Goal: Find specific page/section: Find specific page/section

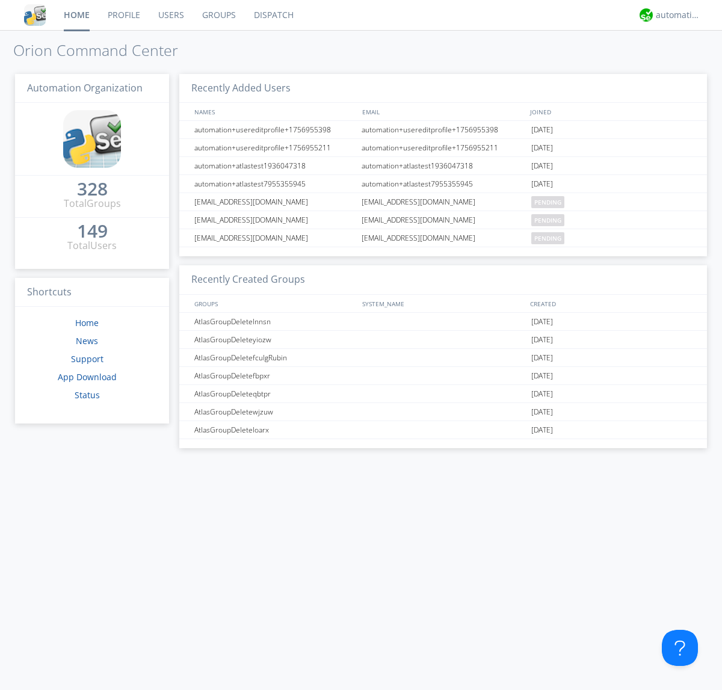
click at [273, 15] on link "Dispatch" at bounding box center [274, 15] width 58 height 30
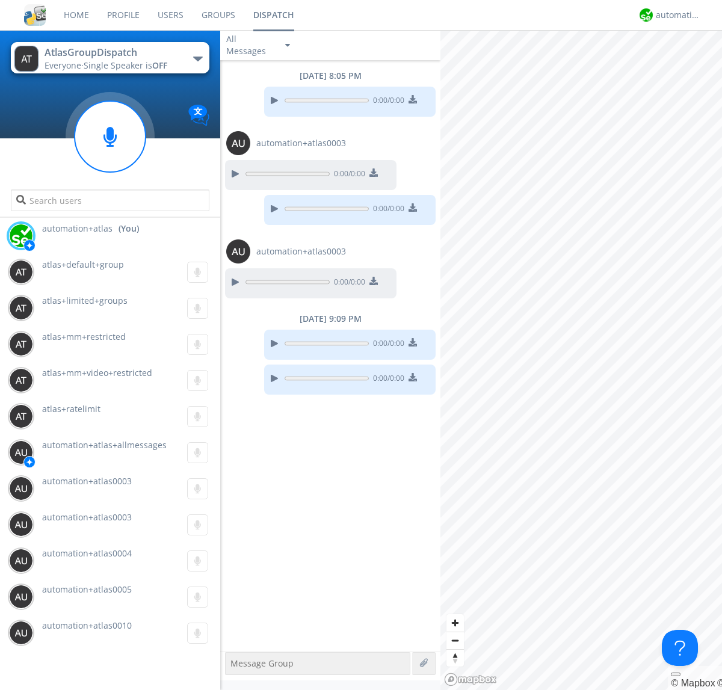
click at [197, 58] on div "button" at bounding box center [198, 59] width 10 height 5
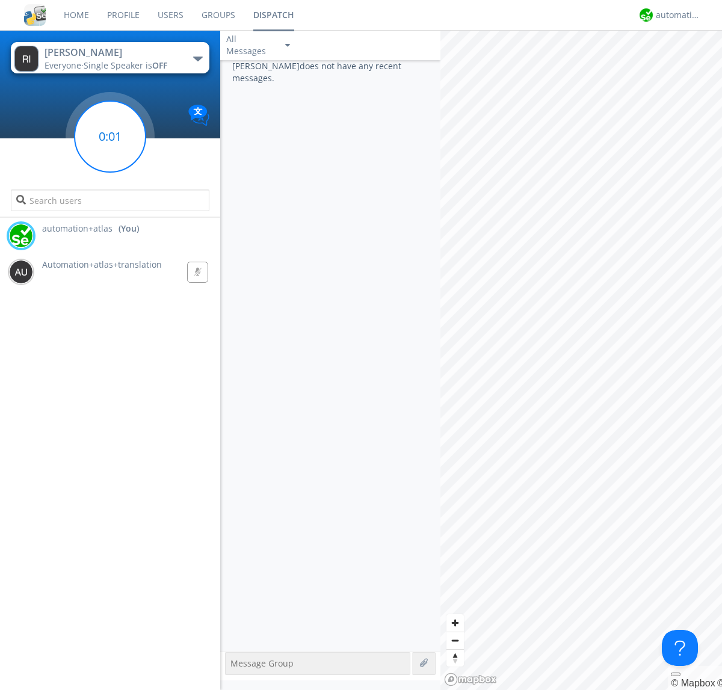
click at [110, 137] on g at bounding box center [110, 136] width 71 height 71
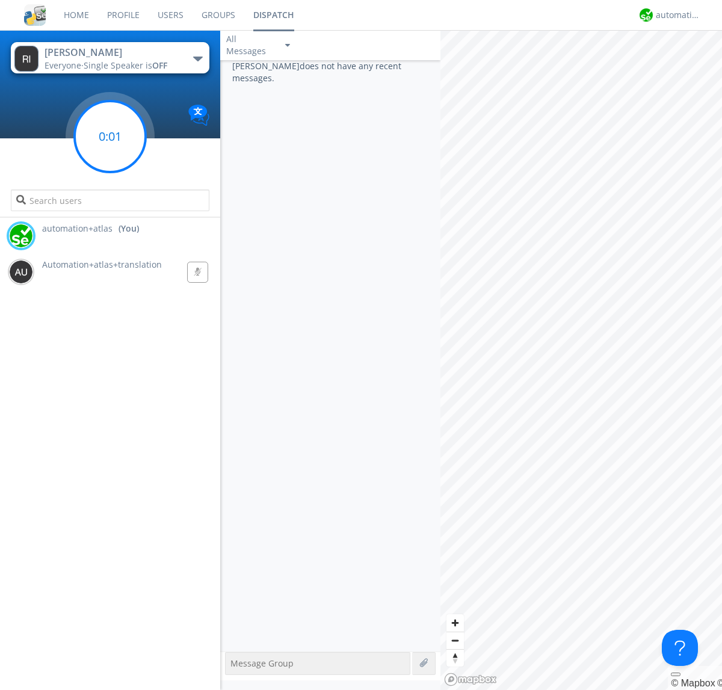
click at [110, 137] on g at bounding box center [110, 136] width 71 height 71
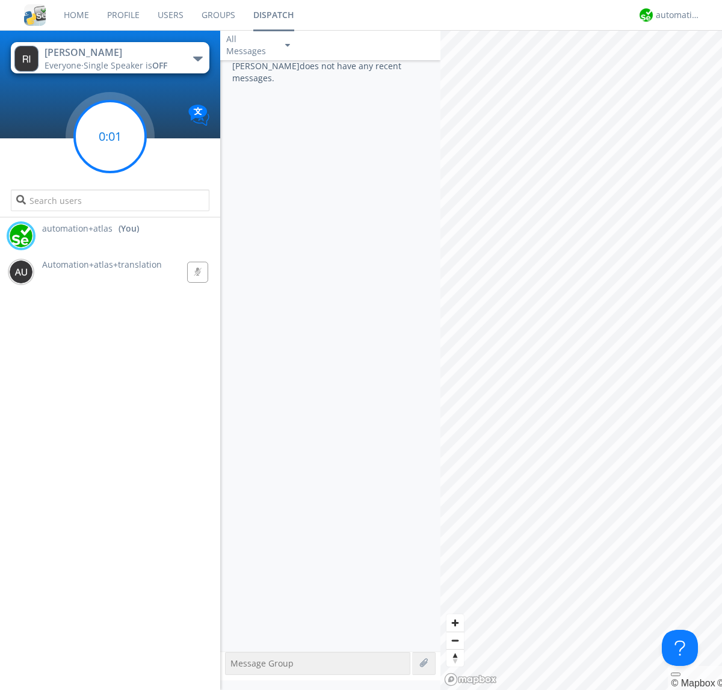
click at [110, 137] on g at bounding box center [110, 136] width 71 height 71
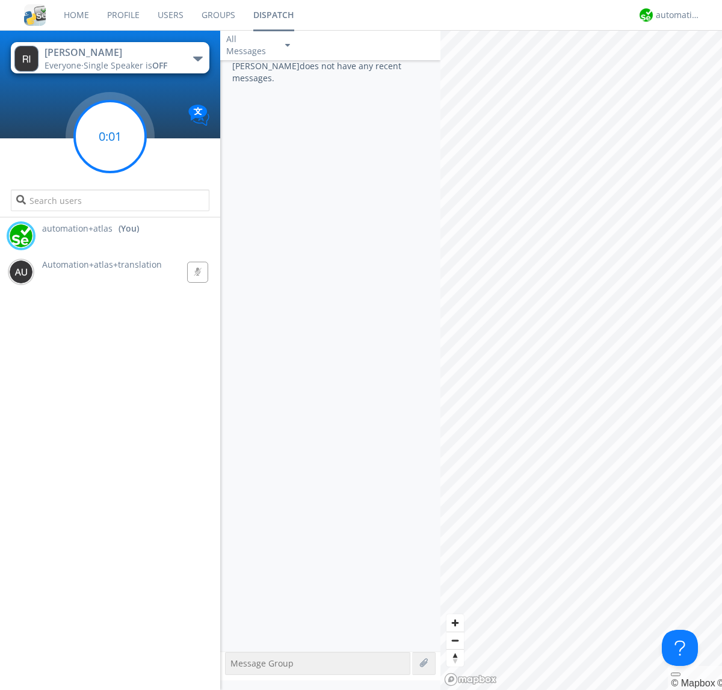
click at [110, 137] on g at bounding box center [110, 136] width 71 height 71
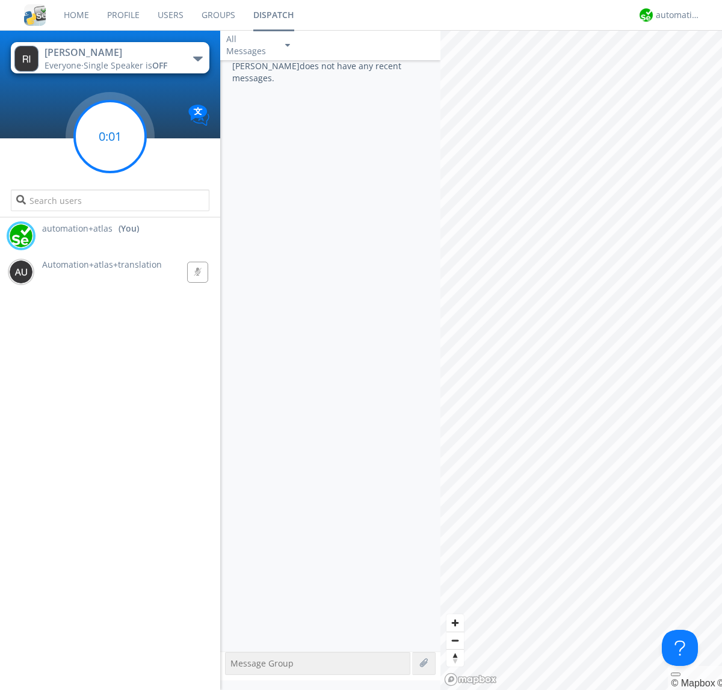
click at [110, 137] on g at bounding box center [110, 136] width 71 height 71
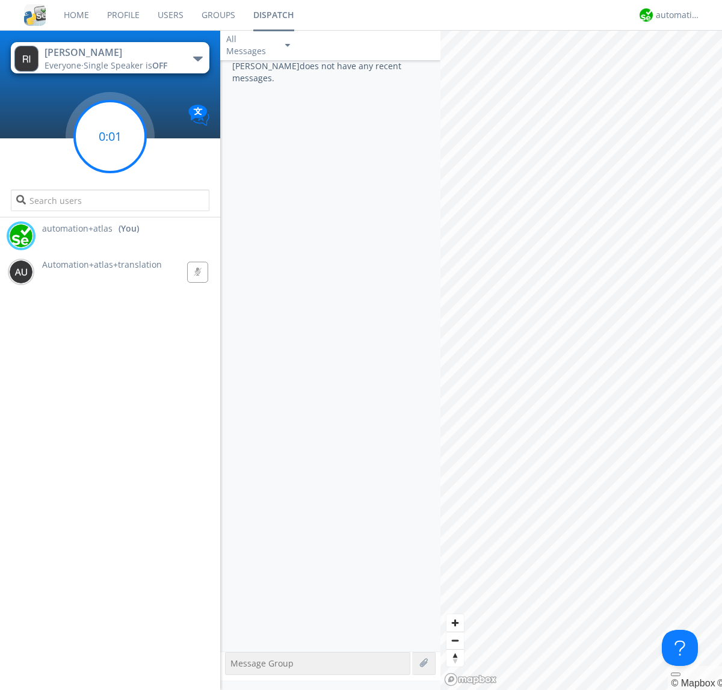
click at [110, 137] on g at bounding box center [110, 136] width 71 height 71
